Goal: Information Seeking & Learning: Learn about a topic

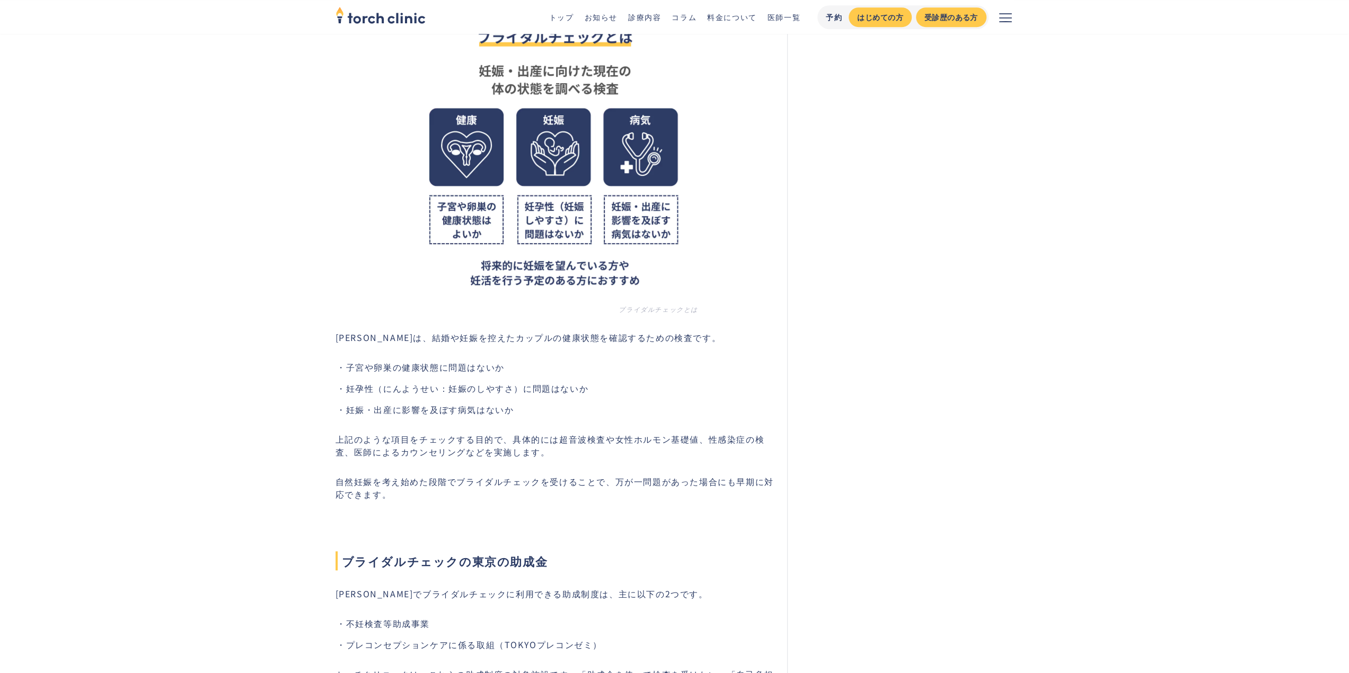
scroll to position [706, 0]
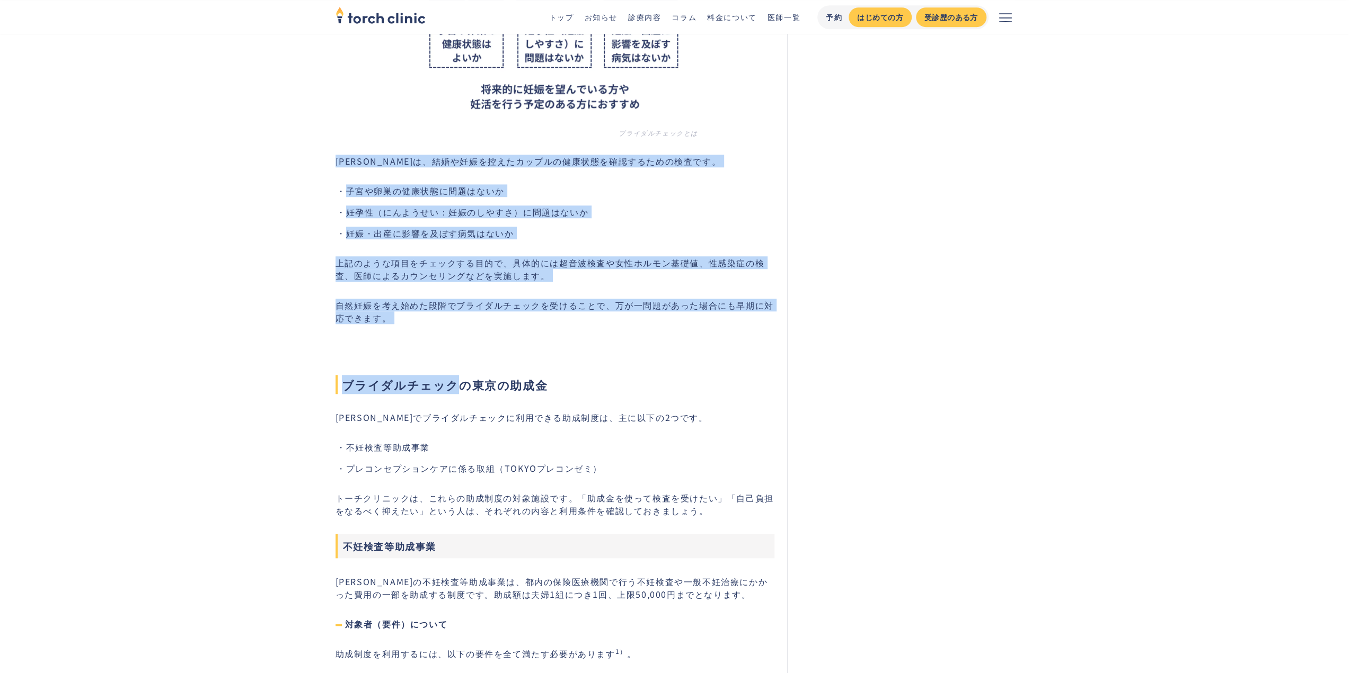
drag, startPoint x: 325, startPoint y: 155, endPoint x: 455, endPoint y: 332, distance: 219.2
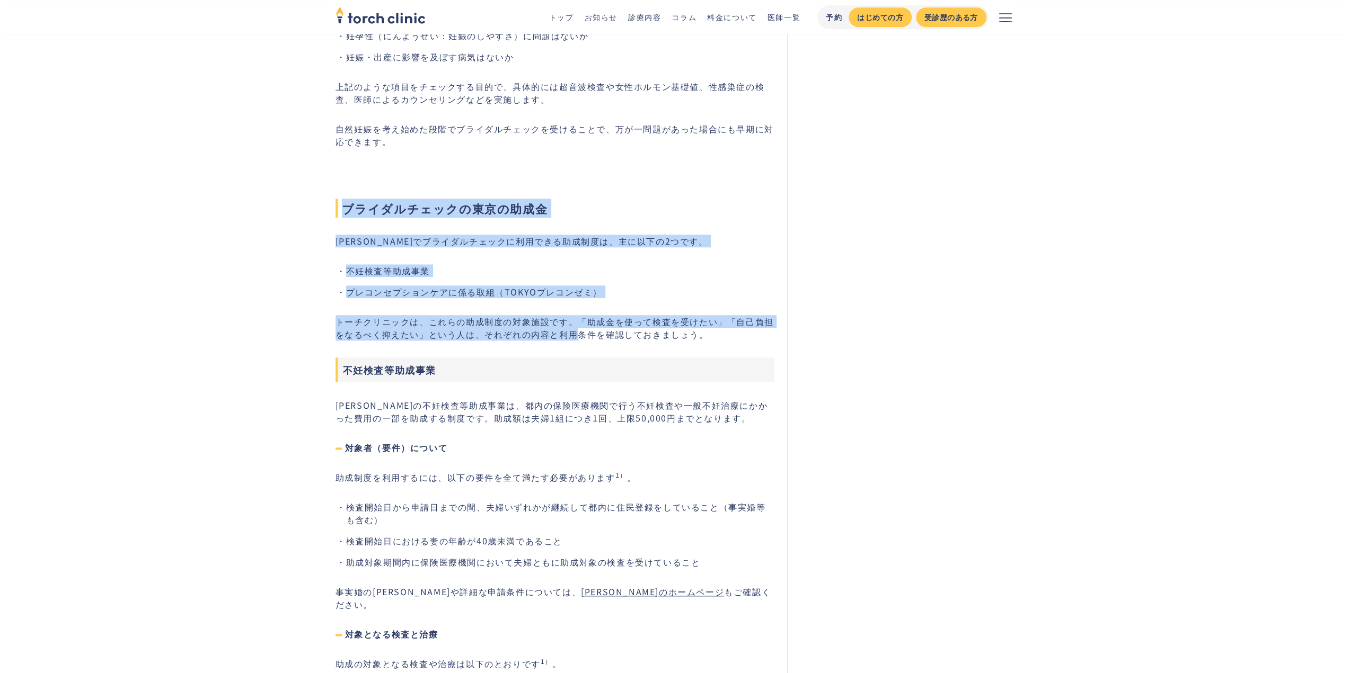
drag, startPoint x: 567, startPoint y: 339, endPoint x: 331, endPoint y: 203, distance: 272.8
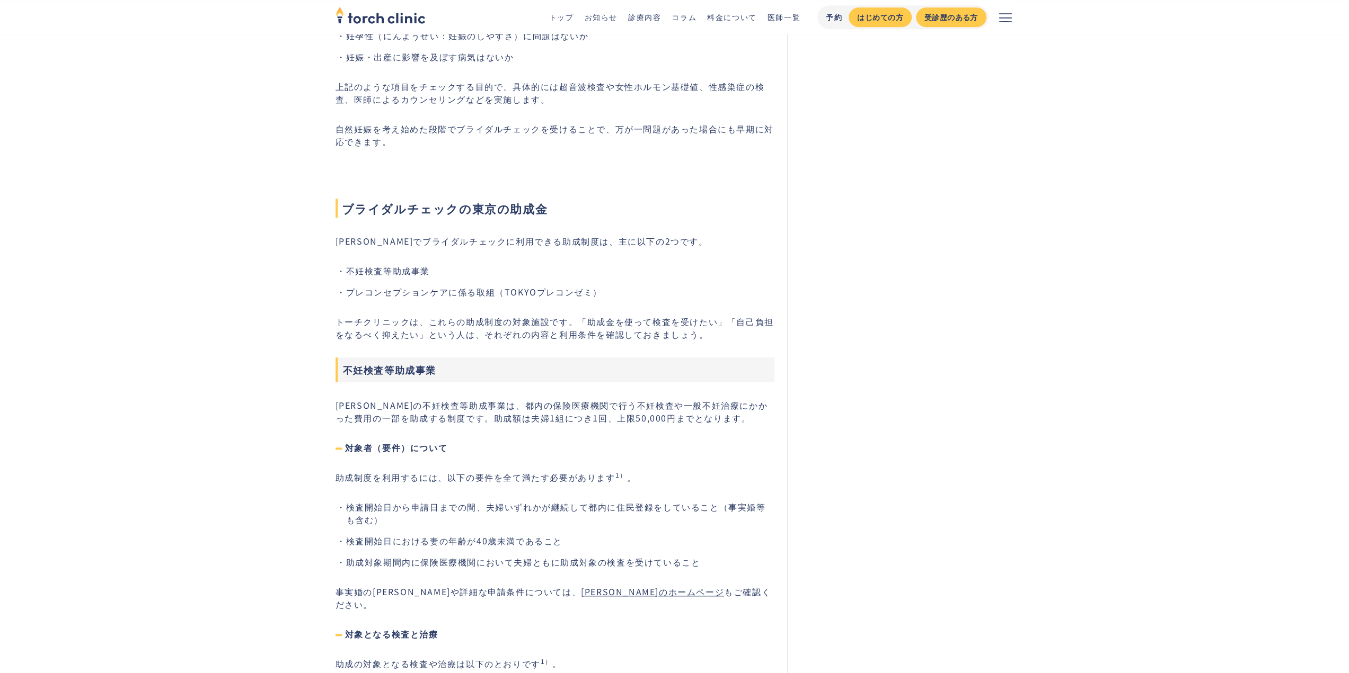
scroll to position [1060, 0]
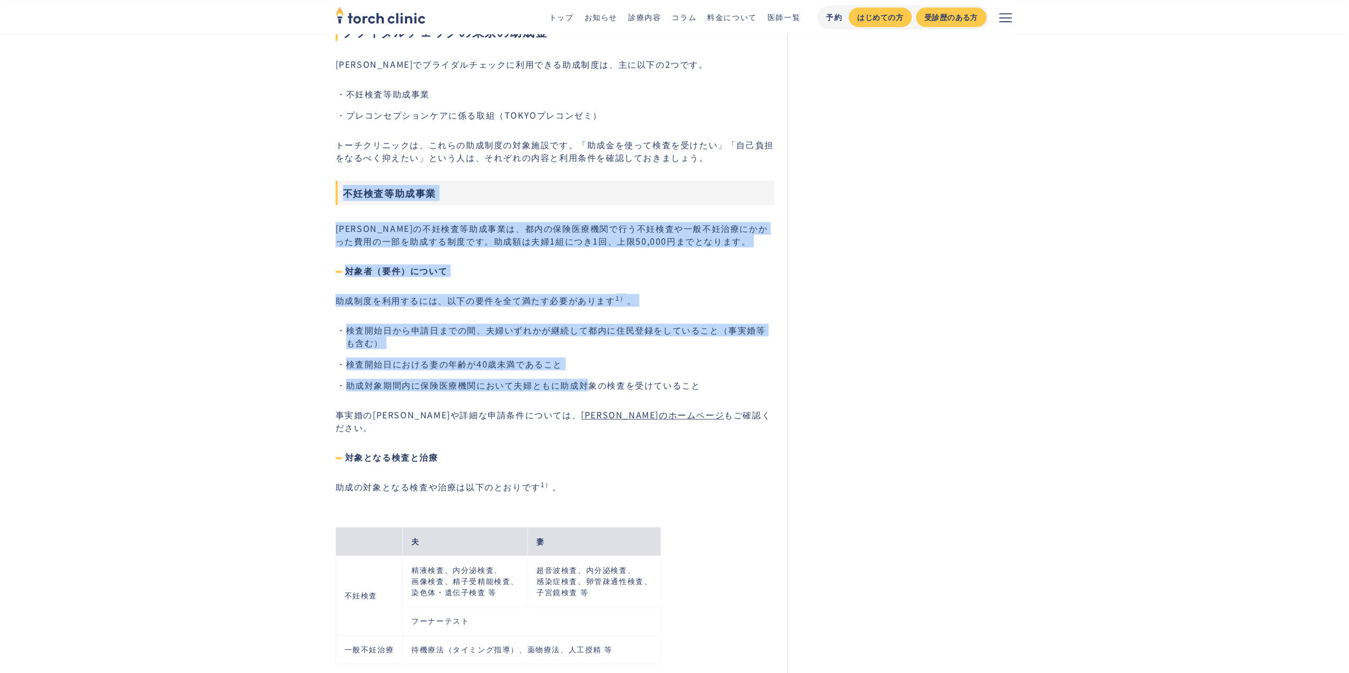
drag, startPoint x: 326, startPoint y: 192, endPoint x: 589, endPoint y: 378, distance: 322.0
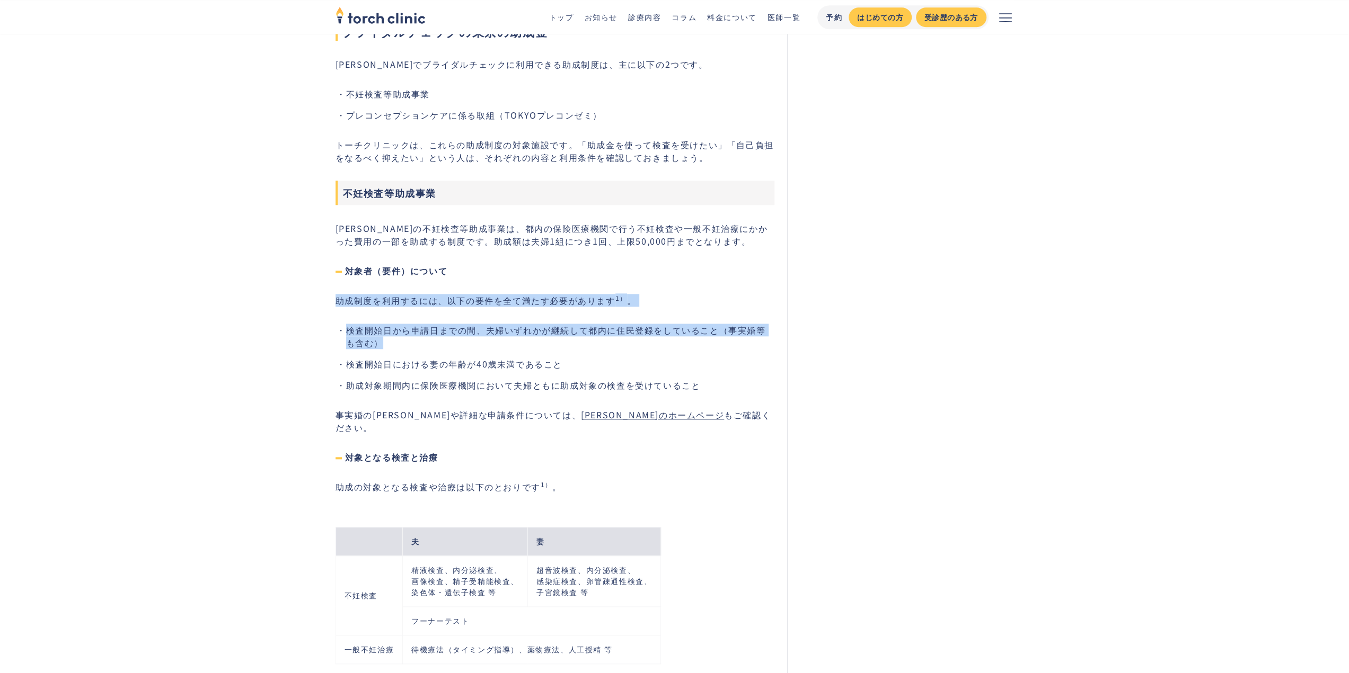
drag, startPoint x: 383, startPoint y: 340, endPoint x: 334, endPoint y: 299, distance: 63.2
drag, startPoint x: 334, startPoint y: 299, endPoint x: 416, endPoint y: 341, distance: 92.2
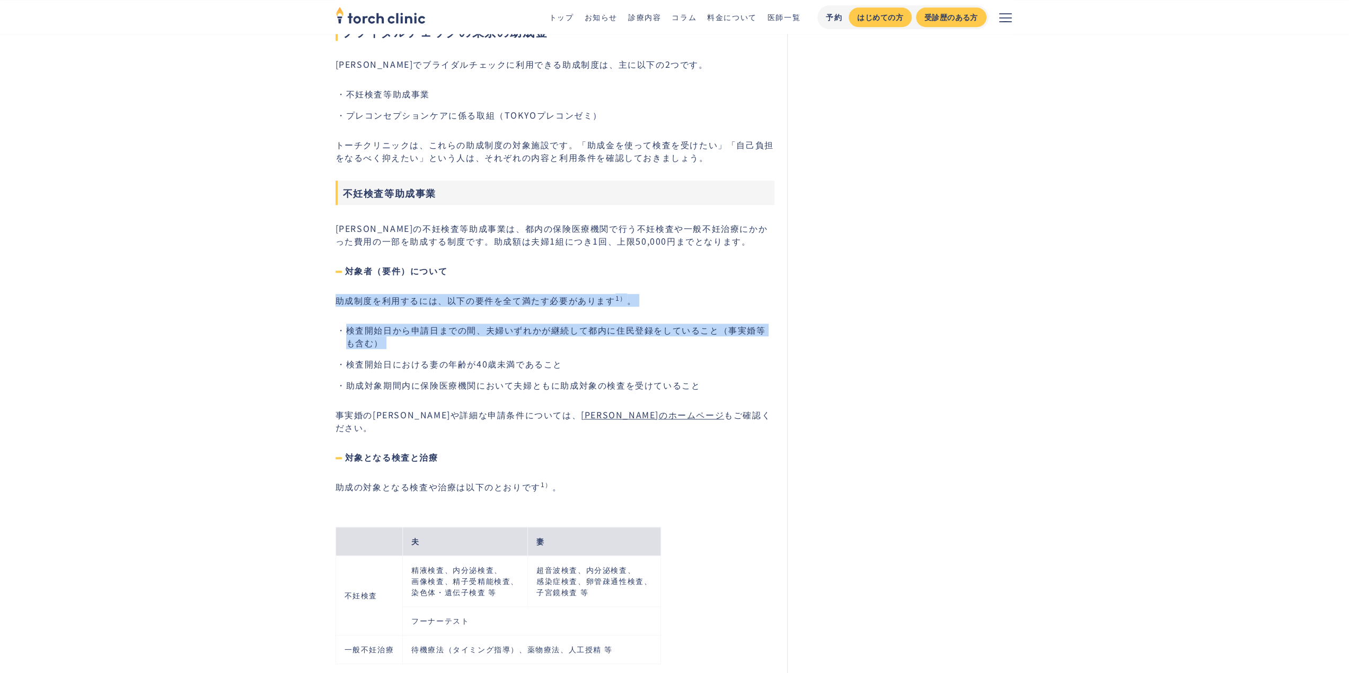
click at [412, 341] on li "検査開始日から申請日までの間、夫婦いずれかが継続して都内に住民登録をしていること（事実婚等も含む）" at bounding box center [560, 336] width 429 height 25
drag, startPoint x: 412, startPoint y: 341, endPoint x: 304, endPoint y: 294, distance: 117.9
click at [382, 341] on li "検査開始日から申請日までの間、夫婦いずれかが継続して都内に住民登録をしていること（事実婚等も含む）" at bounding box center [560, 336] width 429 height 25
drag, startPoint x: 382, startPoint y: 341, endPoint x: 311, endPoint y: 291, distance: 86.9
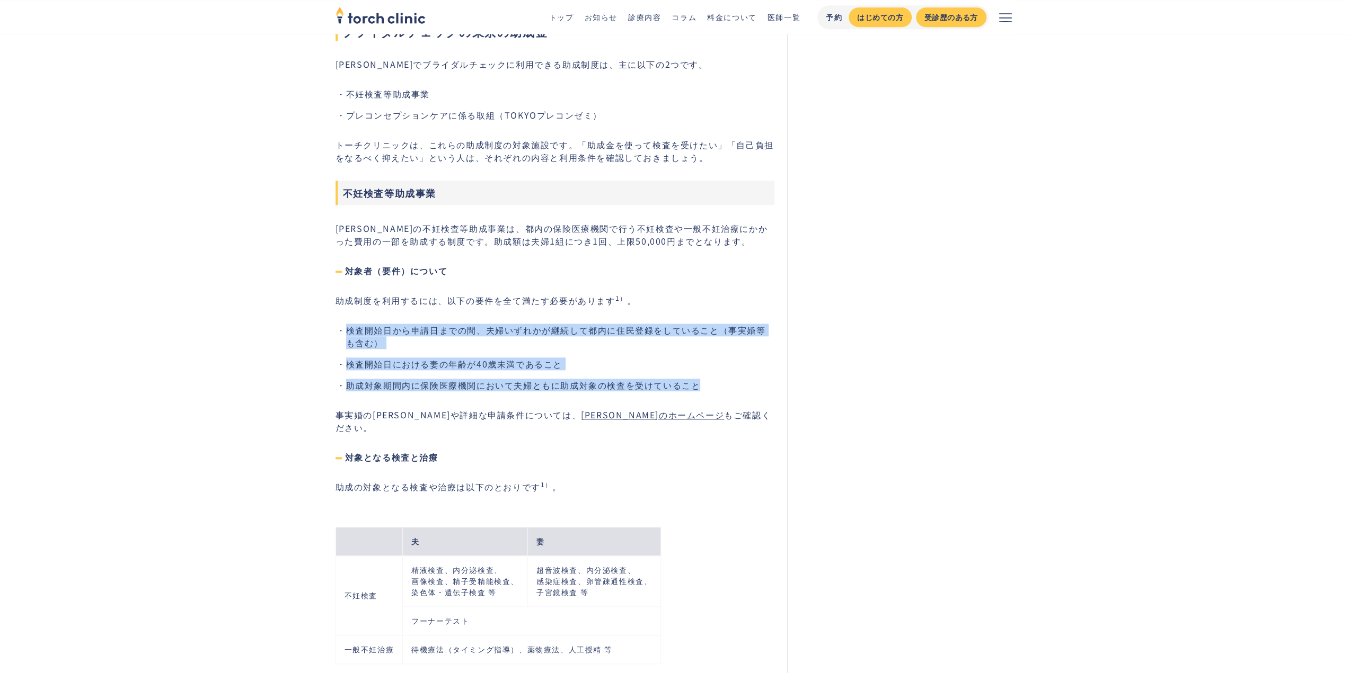
drag, startPoint x: 730, startPoint y: 385, endPoint x: 309, endPoint y: 308, distance: 428.2
click at [586, 417] on link "[PERSON_NAME]のホームページ" at bounding box center [652, 415] width 143 height 13
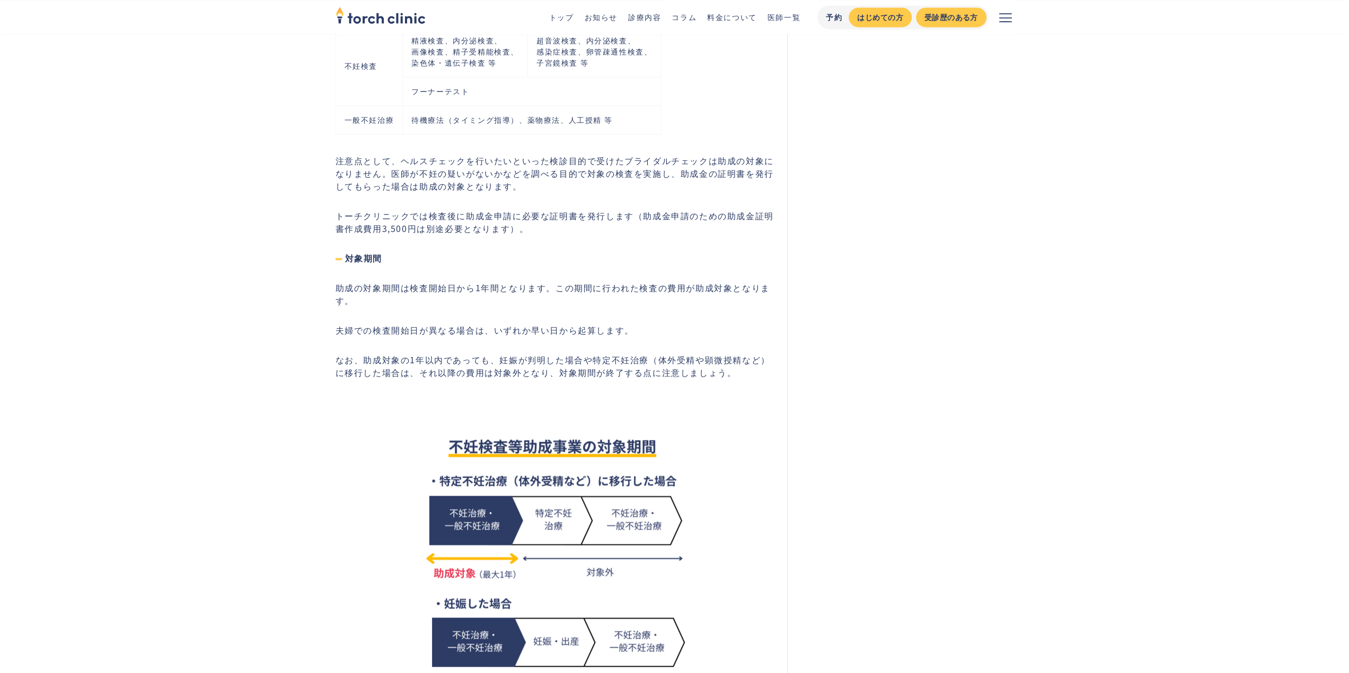
scroll to position [1766, 0]
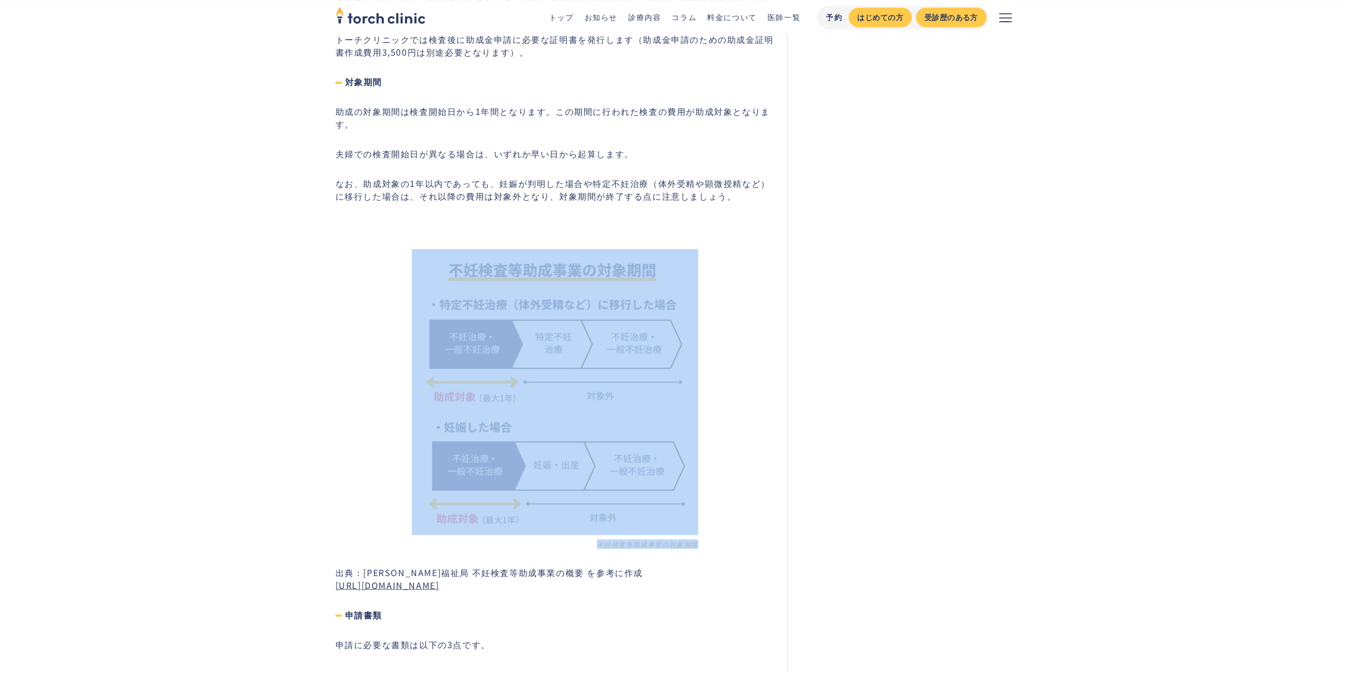
drag, startPoint x: 402, startPoint y: 318, endPoint x: 743, endPoint y: 474, distance: 375.4
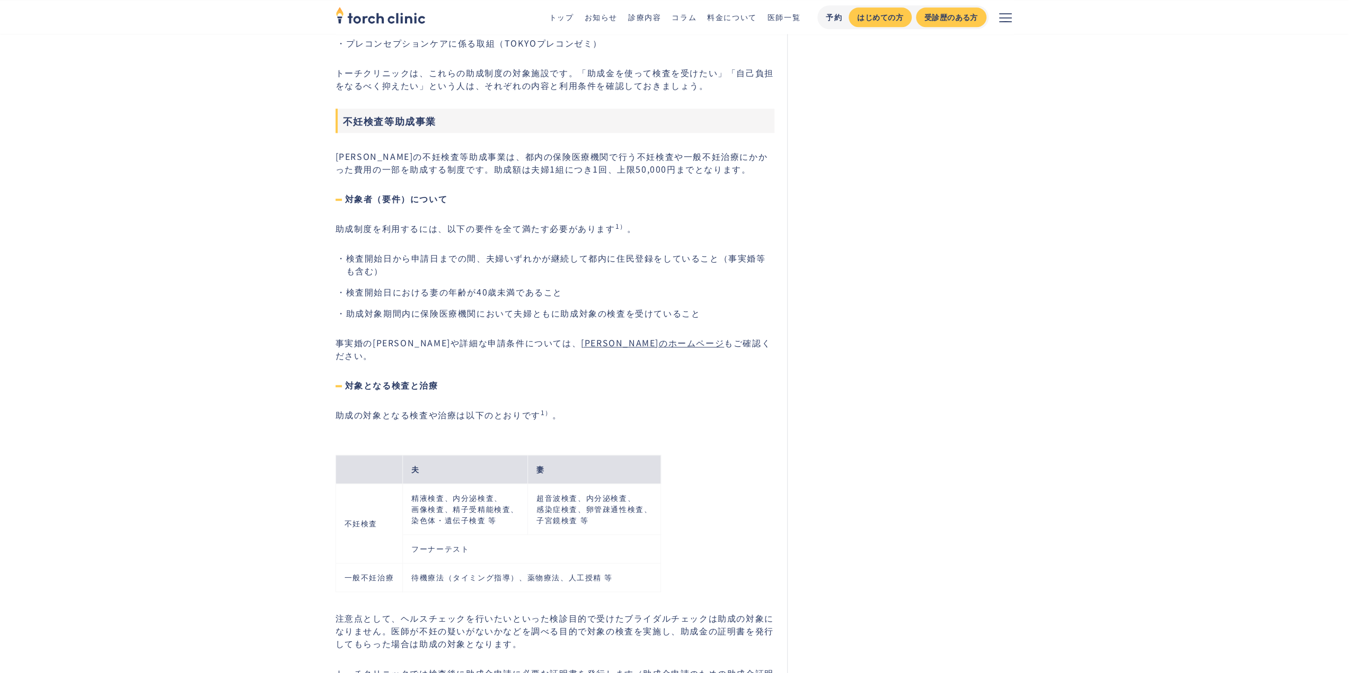
scroll to position [883, 0]
